Goal: Information Seeking & Learning: Learn about a topic

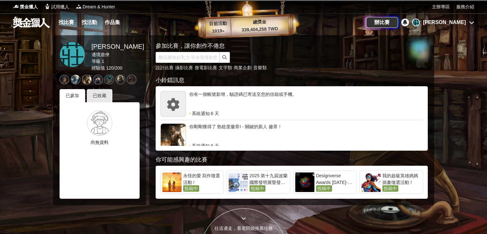
click at [463, 21] on div "[PERSON_NAME]" at bounding box center [444, 23] width 43 height 8
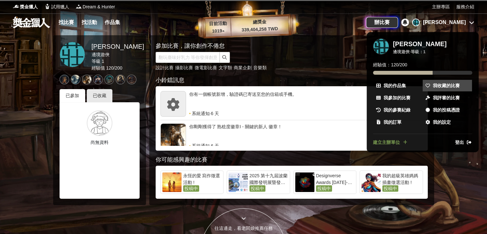
click at [446, 86] on span "我收藏的比賽" at bounding box center [446, 85] width 27 height 7
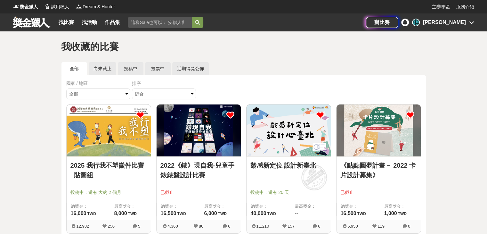
click at [126, 163] on link "2025 我行我不塑徵件比賽_貼圖組" at bounding box center [108, 169] width 77 height 19
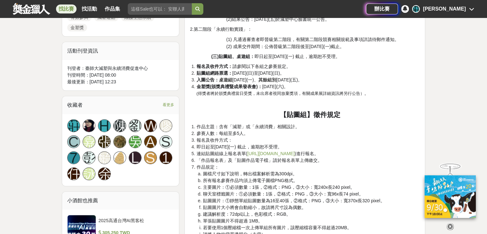
scroll to position [416, 0]
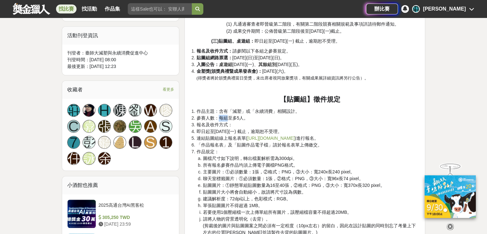
drag, startPoint x: 220, startPoint y: 118, endPoint x: 228, endPoint y: 119, distance: 7.7
click at [228, 119] on span "參賽人數：每組至多5人。" at bounding box center [222, 117] width 52 height 5
drag, startPoint x: 208, startPoint y: 130, endPoint x: 232, endPoint y: 136, distance: 25.5
click at [232, 136] on ol "作品主題：含有「減塑」或「永續消費」相關設計。 參賽人數：每組至多5人。 報名及收件方式： 即日起至[DATE](一) 截止，逾期恕不受理。 連結貼圖組線上報…" at bounding box center [305, 219] width 230 height 223
click at [234, 156] on span "圖檔尺寸如下說明，轉出檔案解析需為300dpi。" at bounding box center [250, 158] width 94 height 5
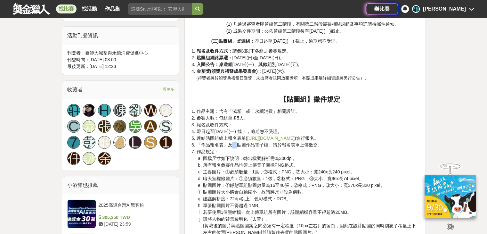
drag, startPoint x: 231, startPoint y: 144, endPoint x: 238, endPoint y: 151, distance: 10.0
click at [238, 148] on ol "作品主題：含有「減塑」或「永續消費」相關設計。 參賽人數：每組至多5人。 報名及收件方式： 即日起至[DATE](一) 截止，逾期恕不受理。 連結貼圖組線上報…" at bounding box center [305, 219] width 230 height 223
click at [230, 163] on span "所有報名參賽作品均須上傳電子圖檔PNG格式。" at bounding box center [250, 164] width 95 height 5
drag, startPoint x: 215, startPoint y: 160, endPoint x: 240, endPoint y: 161, distance: 24.7
click at [240, 161] on span "圖檔尺寸如下說明，轉出檔案解析需為300dpi。" at bounding box center [250, 158] width 94 height 5
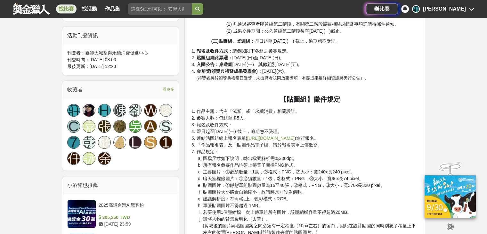
click at [240, 177] on span "聊天室標籤圖片：①必須數量：1張，②格式：PNG，③大小：寬96x長74 pixel。" at bounding box center [283, 178] width 160 height 5
drag, startPoint x: 249, startPoint y: 170, endPoint x: 265, endPoint y: 181, distance: 19.1
click at [264, 176] on ol "圖檔尺寸如下說明，轉出檔案解析需為300dpi。 所有報名參賽作品均須上傳電子圖檔PNG格式。 主要圖片：①必須數量：1張，②格式：PNG，③大小：寬240x…" at bounding box center [308, 198] width 224 height 87
click at [267, 192] on span "貼圖圖片大小將會自動縮小，故請將尺寸設為偶數。" at bounding box center [254, 191] width 103 height 5
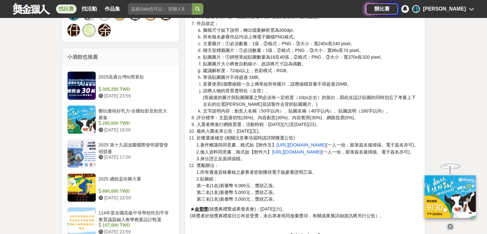
scroll to position [576, 0]
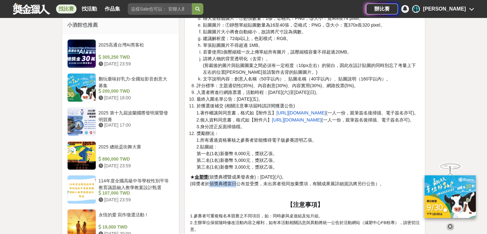
drag, startPoint x: 207, startPoint y: 191, endPoint x: 236, endPoint y: 189, distance: 28.9
click at [236, 186] on span "(得獎者於頒獎典禮當日公布並受獎，未出席者視同放棄獎項，有關成果展詳細資訊將另行公告）。" at bounding box center [287, 183] width 194 height 5
click at [238, 186] on span "(得獎者於頒獎典禮當日公布並受獎，未出席者視同放棄獎項，有關成果展詳細資訊將另行公告）。" at bounding box center [287, 183] width 194 height 5
click at [201, 179] on u "金塑獎" at bounding box center [200, 176] width 13 height 5
drag, startPoint x: 197, startPoint y: 184, endPoint x: 205, endPoint y: 184, distance: 8.1
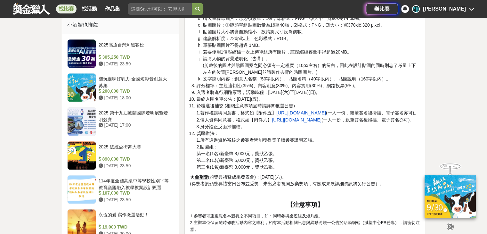
click at [201, 179] on u "金塑獎" at bounding box center [200, 176] width 13 height 5
click at [213, 179] on span "★ 金塑獎 (頒獎典禮暨成果發表會)：[DATE](六)。" at bounding box center [238, 176] width 96 height 5
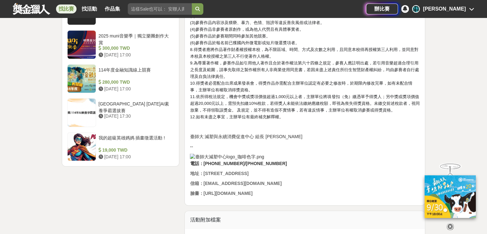
scroll to position [865, 0]
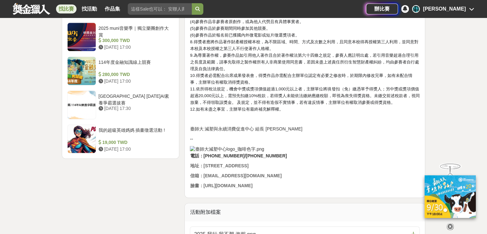
click at [192, 152] on img at bounding box center [227, 149] width 74 height 7
click at [212, 152] on img at bounding box center [227, 149] width 74 height 7
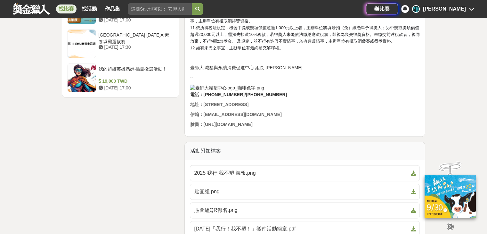
scroll to position [961, 0]
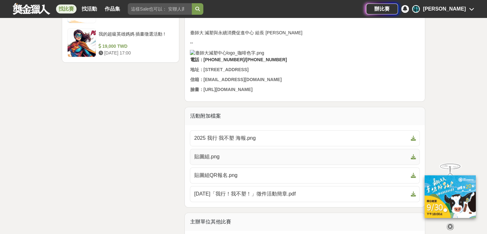
click at [217, 160] on span "貼圖組.png" at bounding box center [301, 157] width 214 height 8
click at [248, 142] on span "2025 我行 我不塑 海報.png" at bounding box center [301, 138] width 214 height 8
click at [242, 198] on span "[DATE]「我行！我不塑！」徵件活動簡章.pdf" at bounding box center [301, 194] width 214 height 8
